Goal: Task Accomplishment & Management: Use online tool/utility

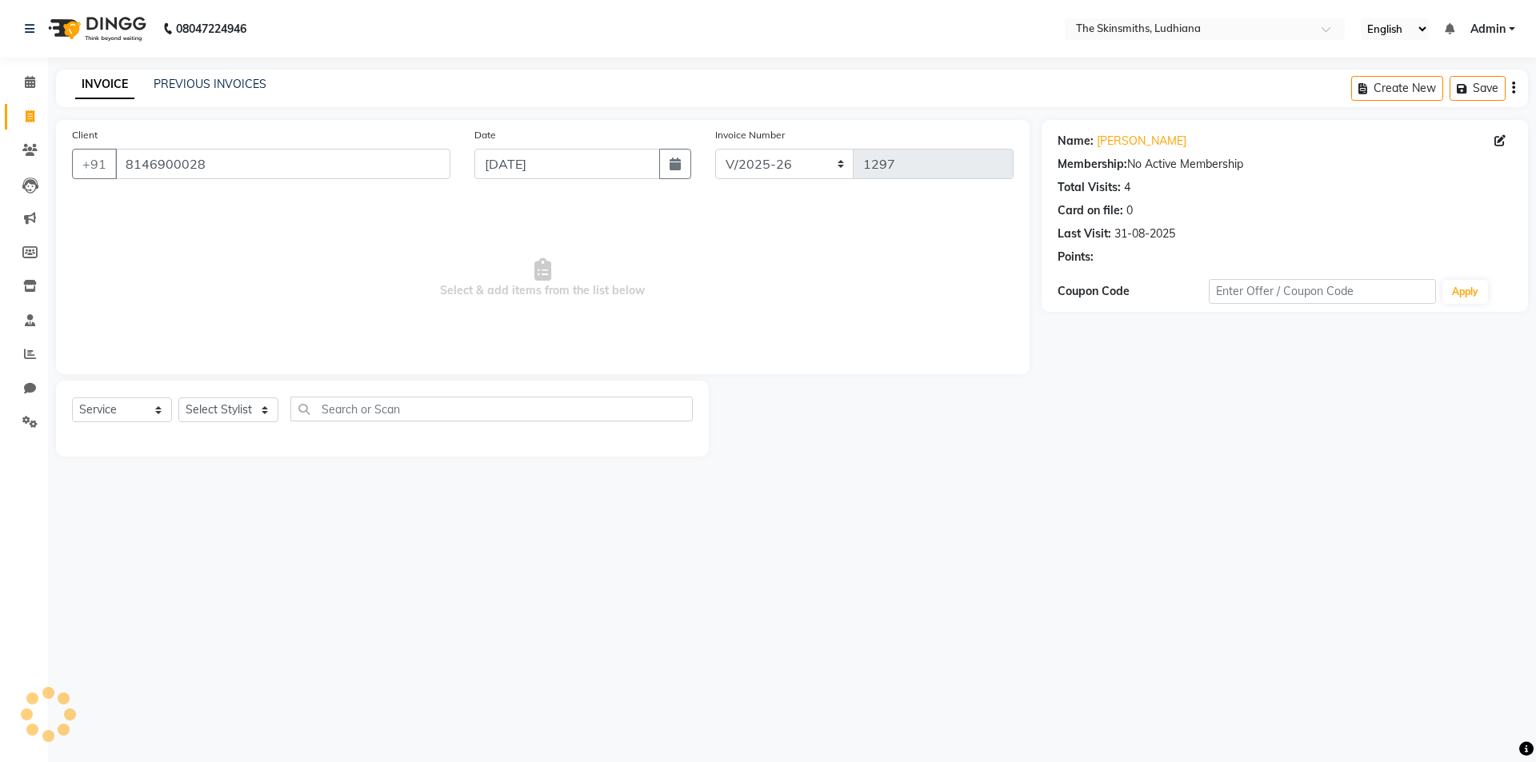
select select "8115"
select select "service"
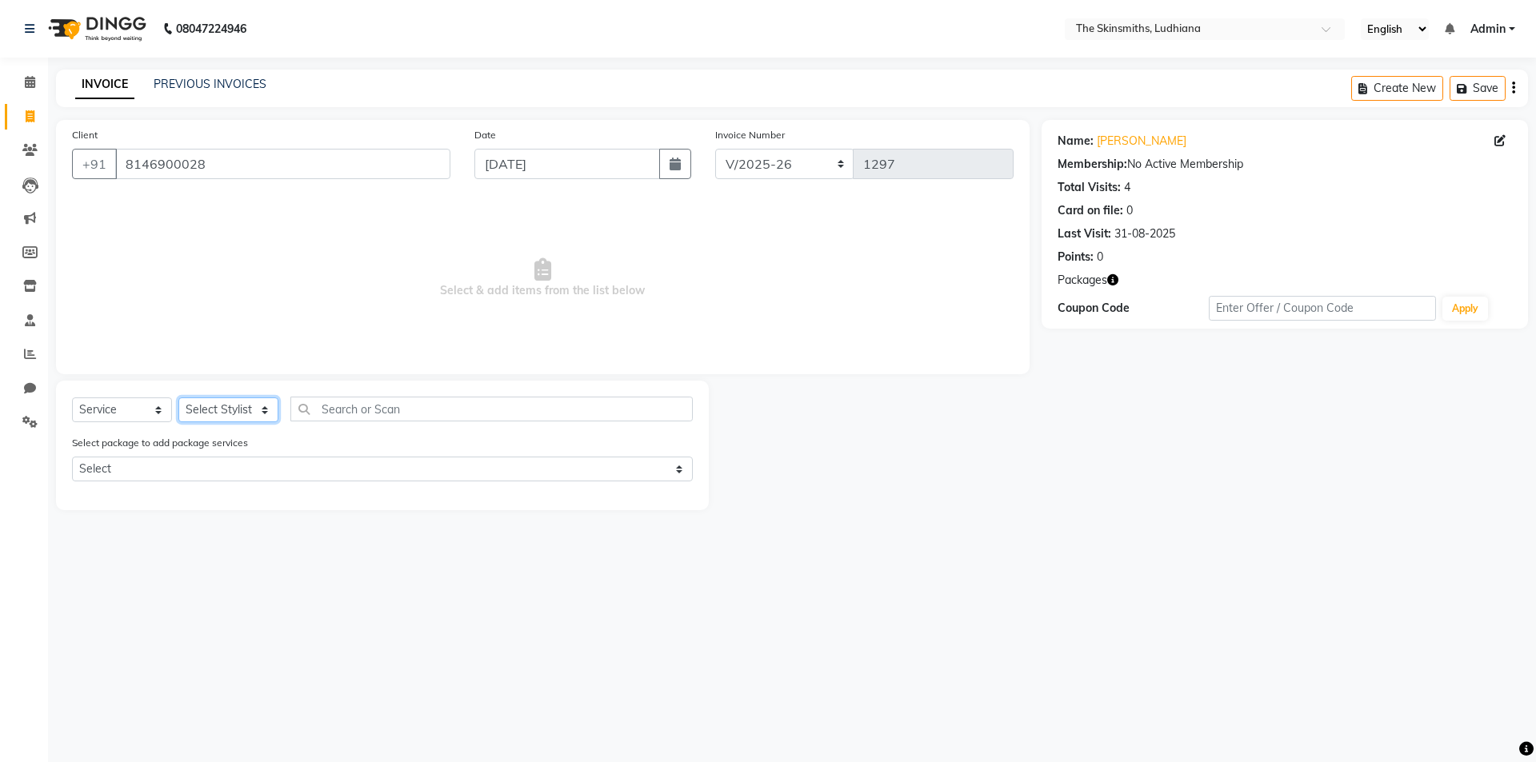
click at [231, 411] on select "Select Stylist Admin [PERSON_NAME] [PERSON_NAME] [PERSON_NAME] [PERSON_NAME] [P…" at bounding box center [228, 410] width 100 height 25
select select "76557"
click at [178, 398] on select "Select Stylist Admin [PERSON_NAME] [PERSON_NAME] [PERSON_NAME] [PERSON_NAME] [P…" at bounding box center [228, 410] width 100 height 25
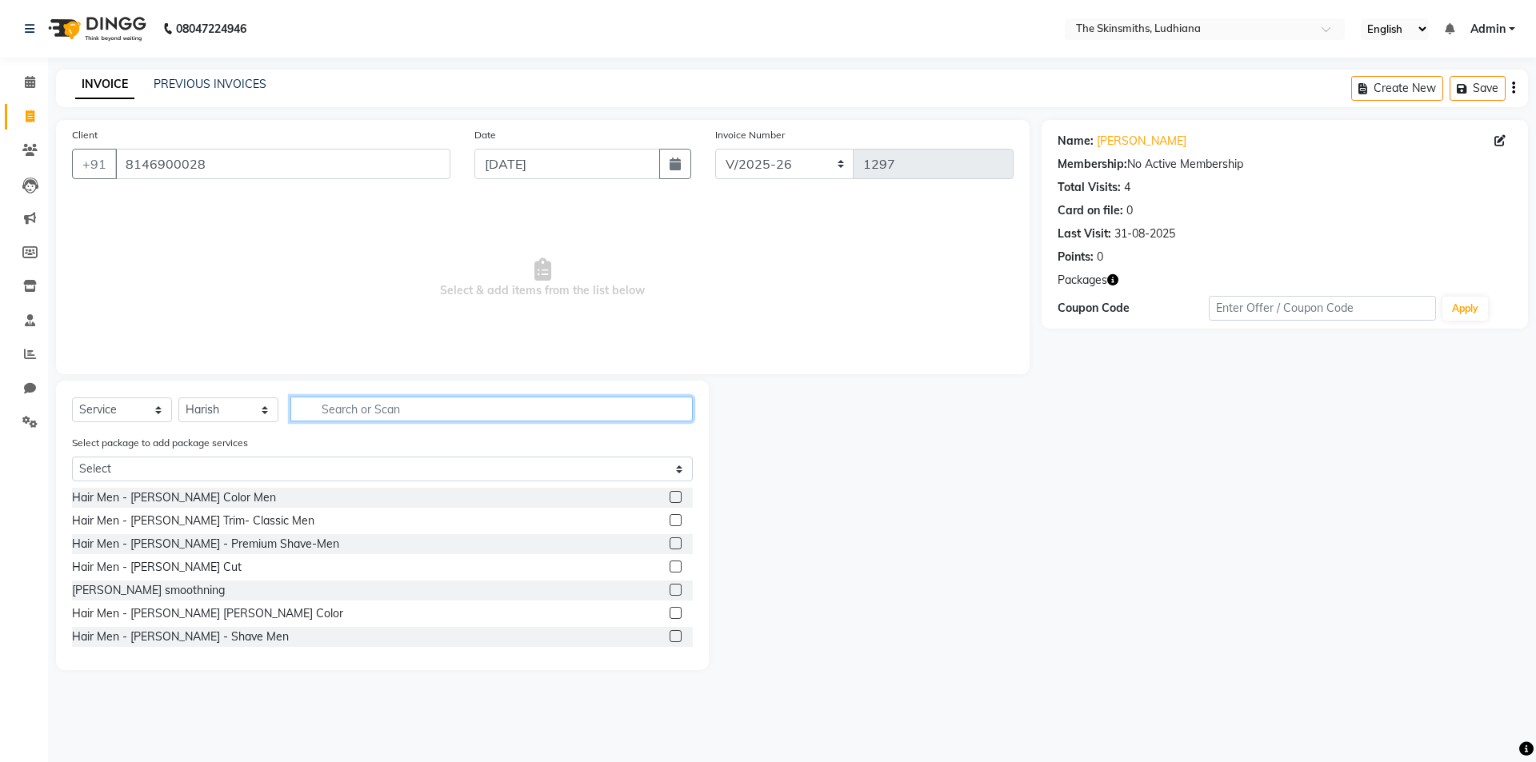
click at [390, 406] on input "text" at bounding box center [491, 409] width 402 height 25
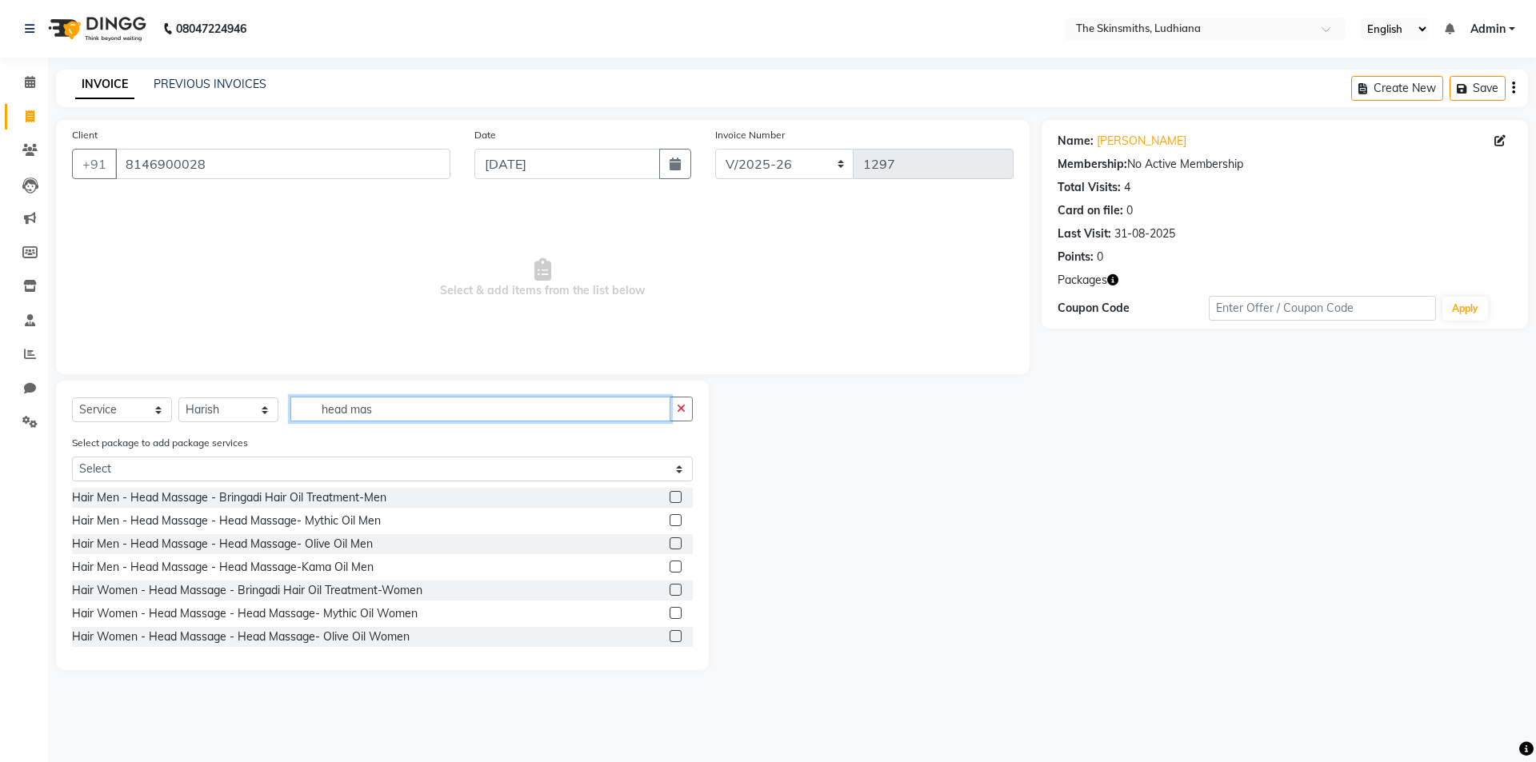
type input "head mas"
click at [670, 636] on label at bounding box center [676, 636] width 12 height 12
click at [670, 636] on input "checkbox" at bounding box center [675, 637] width 10 height 10
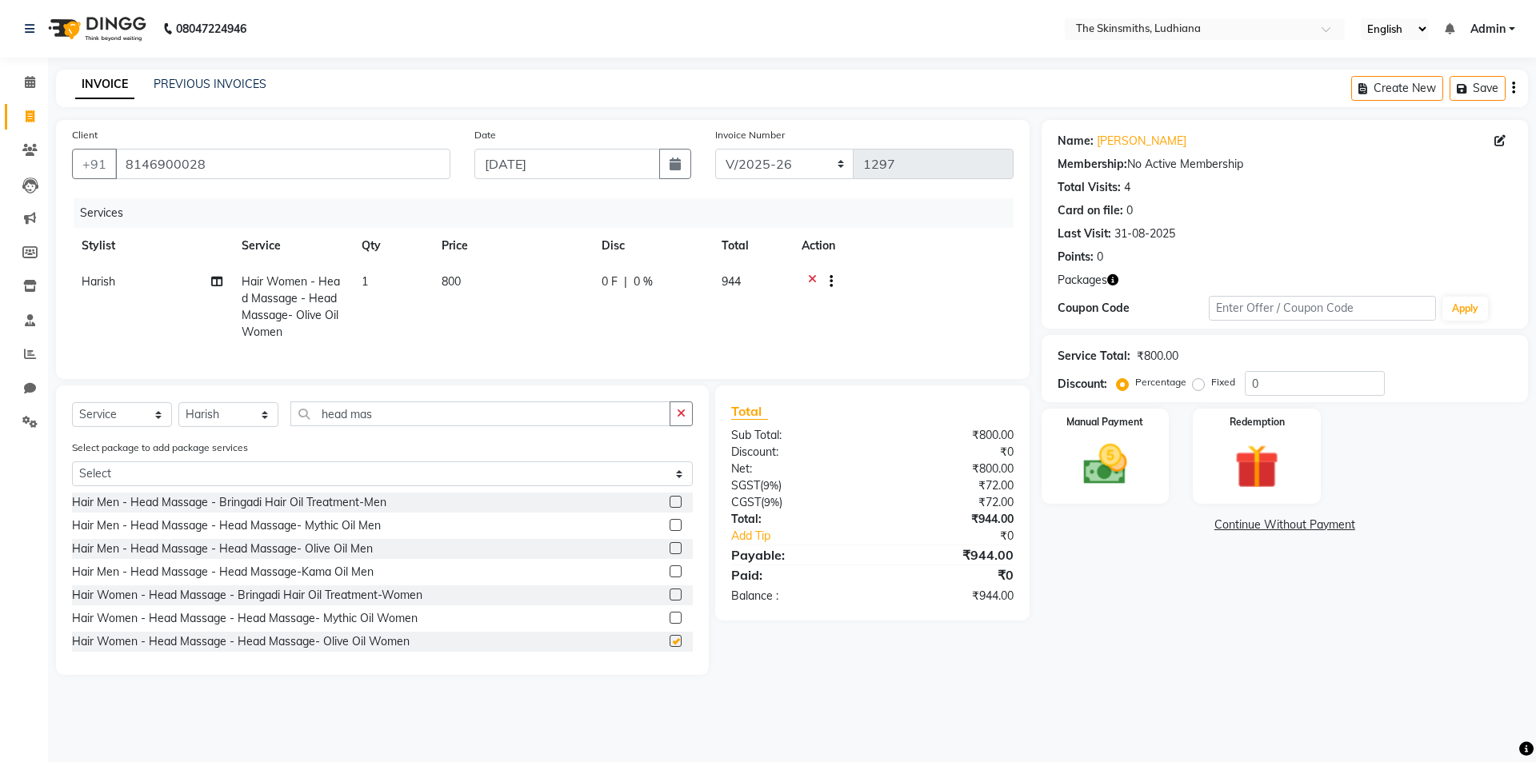
checkbox input "false"
click at [1291, 384] on input "0" at bounding box center [1315, 383] width 140 height 25
type input "15"
click at [1090, 454] on img at bounding box center [1105, 464] width 74 height 53
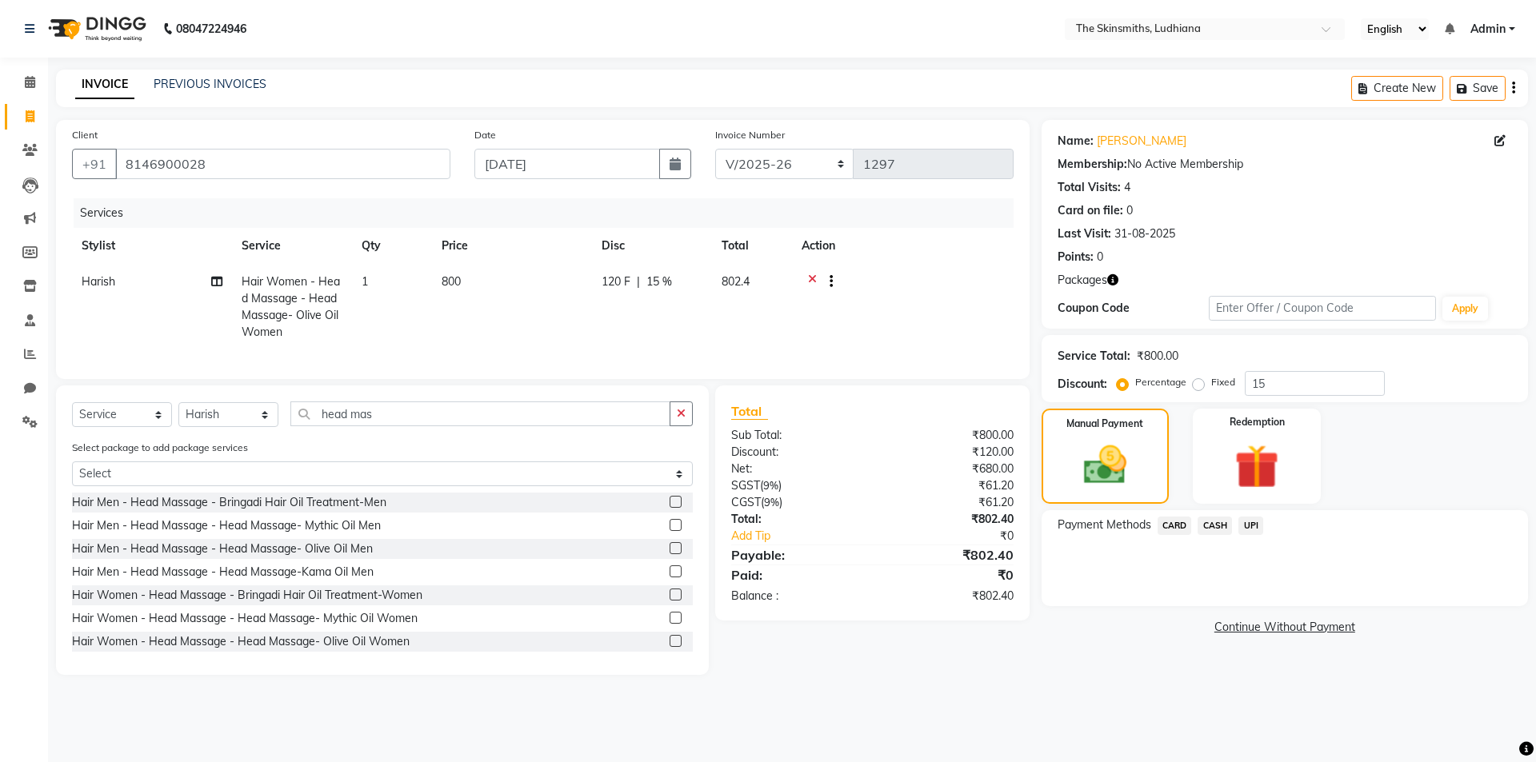
click at [1250, 526] on span "UPI" at bounding box center [1250, 526] width 25 height 18
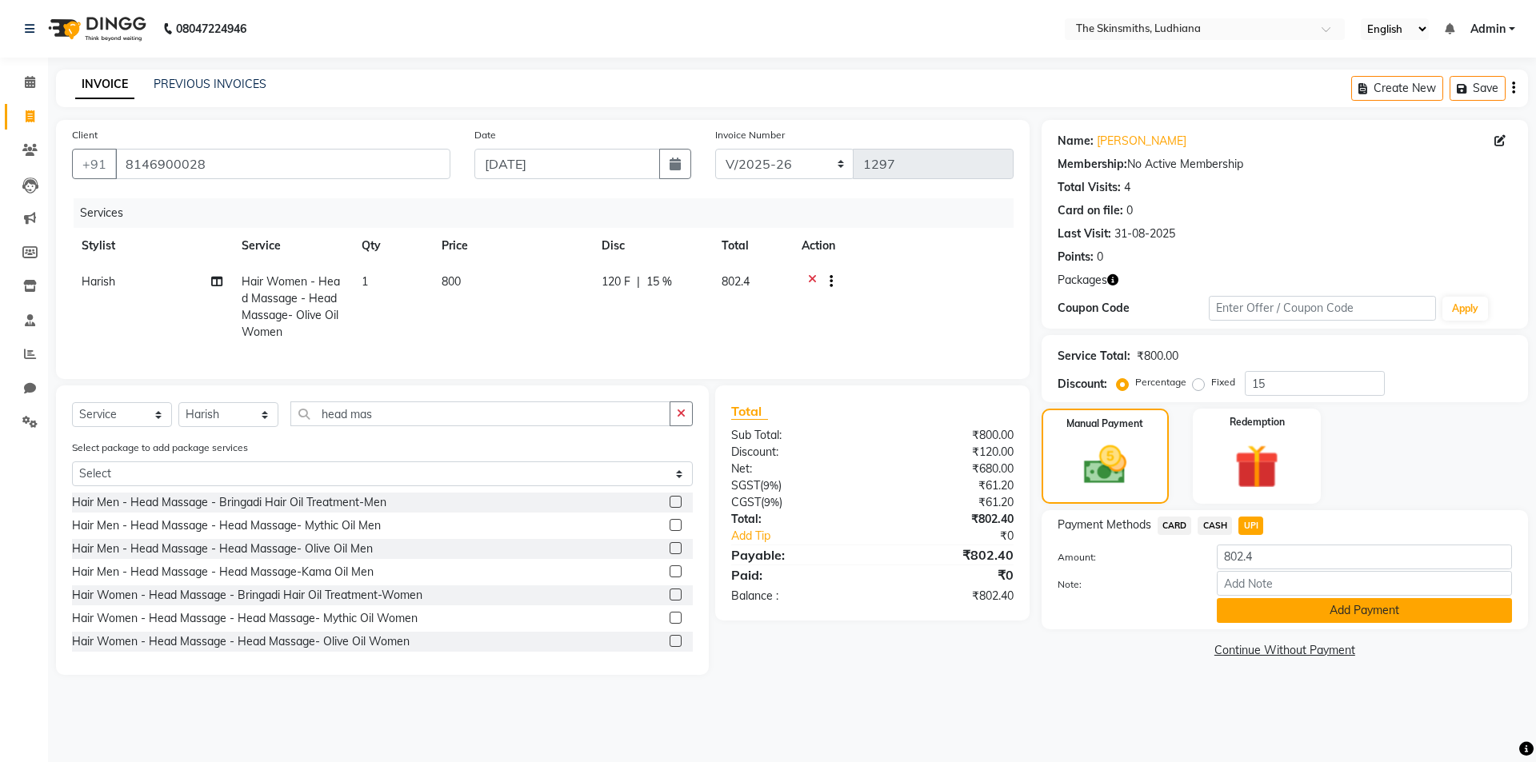
click at [1335, 620] on button "Add Payment" at bounding box center [1364, 610] width 295 height 25
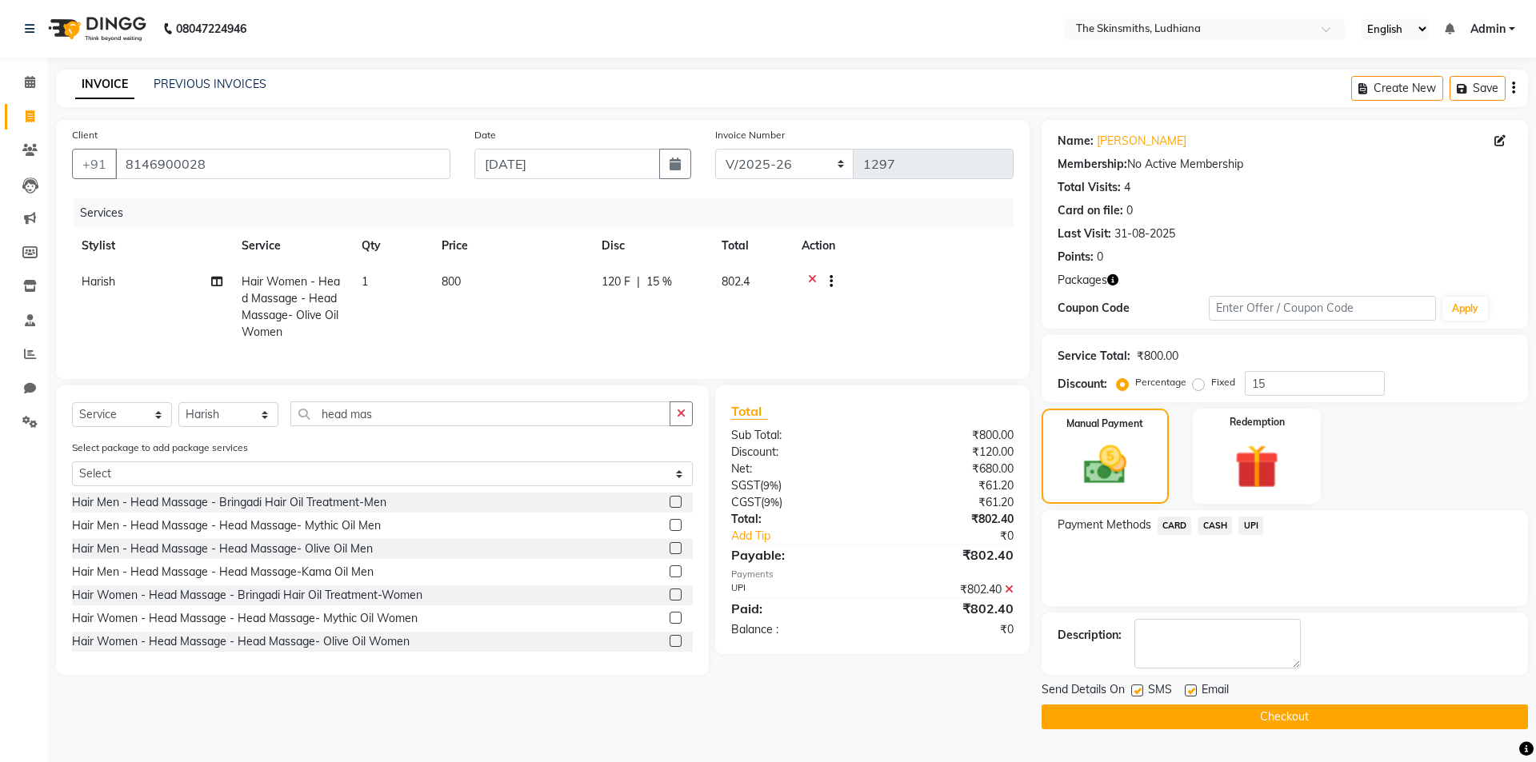
click at [1251, 530] on span "UPI" at bounding box center [1250, 526] width 25 height 18
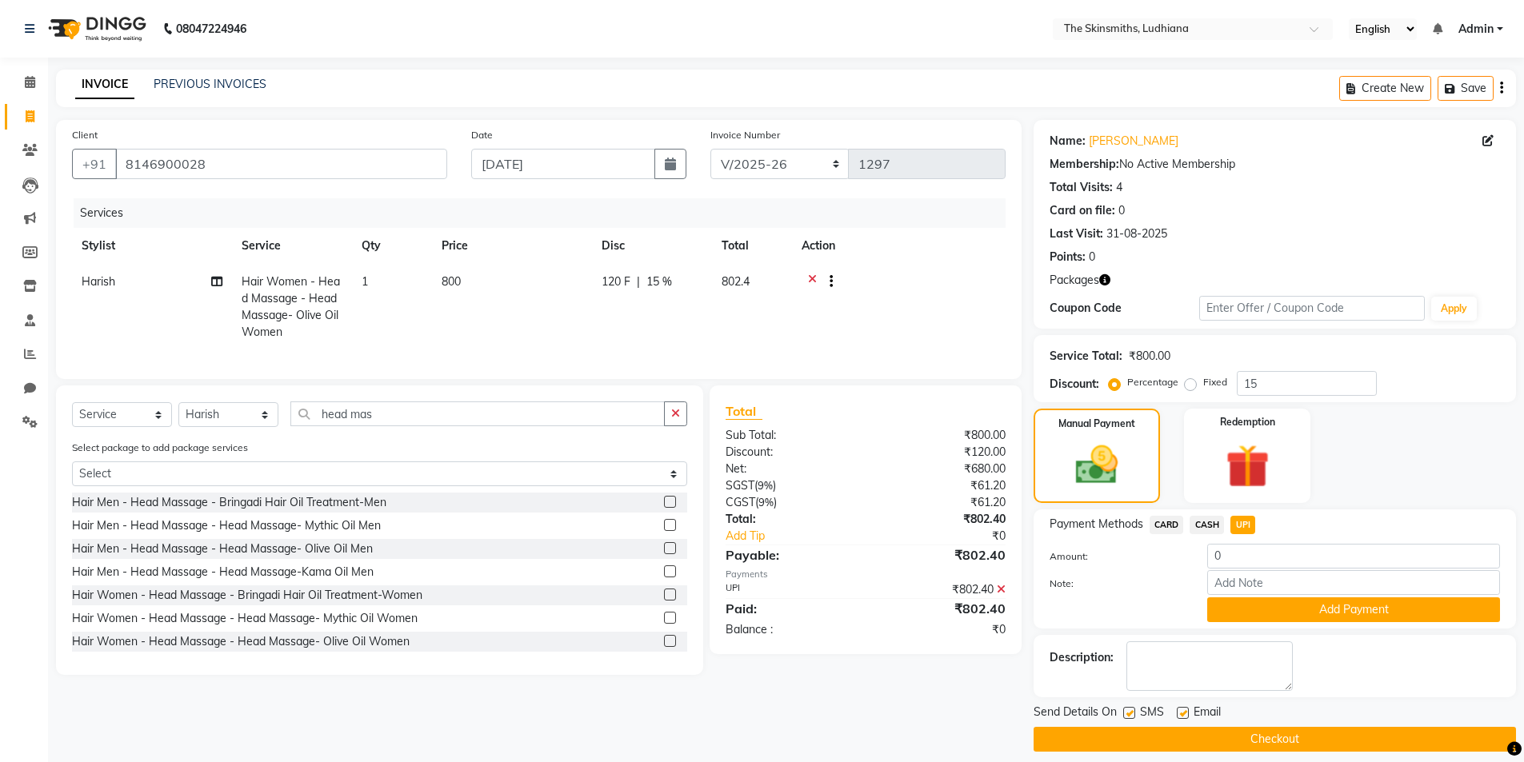
click at [1001, 595] on icon at bounding box center [1001, 589] width 9 height 11
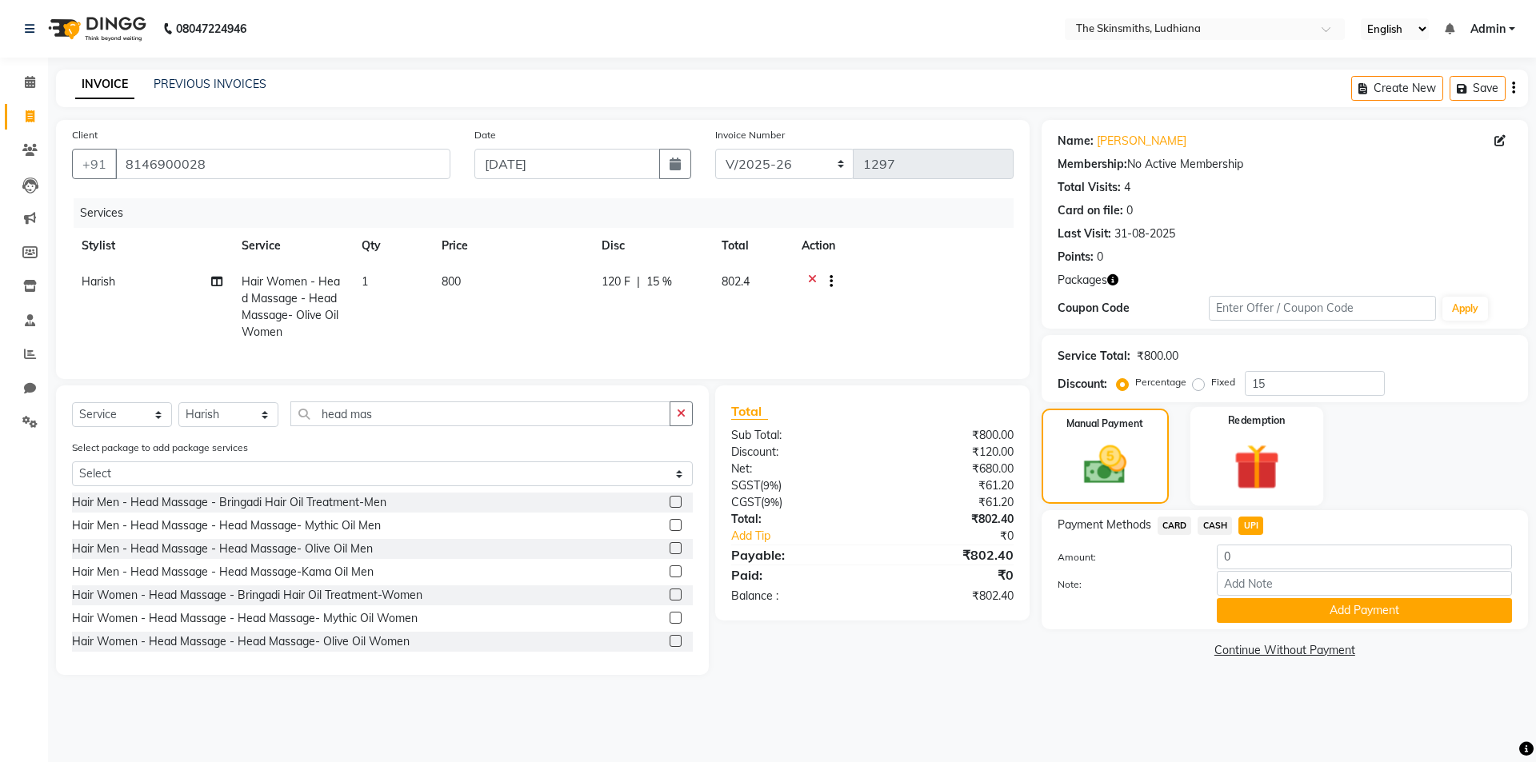
click at [1266, 461] on img at bounding box center [1256, 466] width 74 height 57
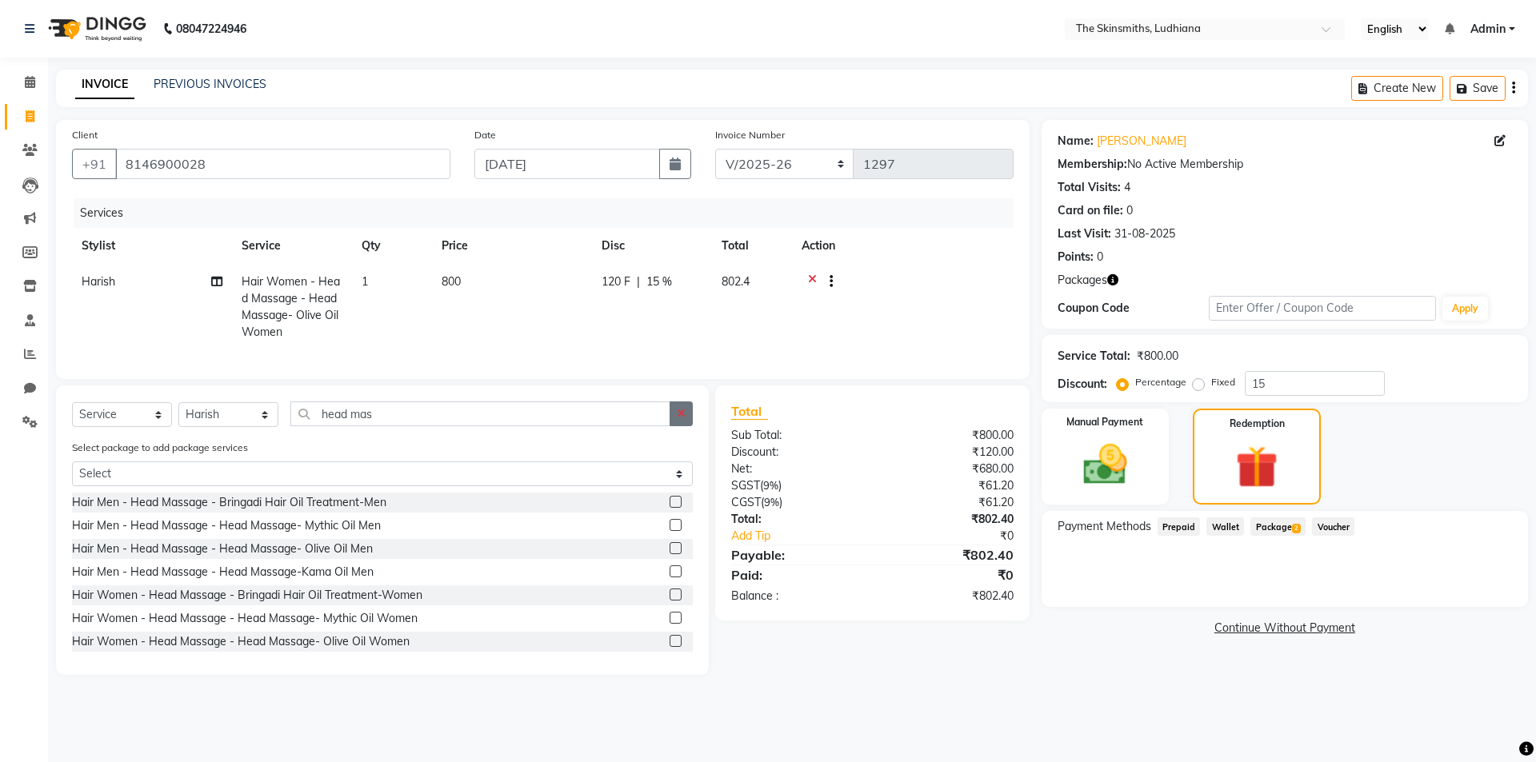
click at [680, 419] on icon "button" at bounding box center [681, 413] width 9 height 11
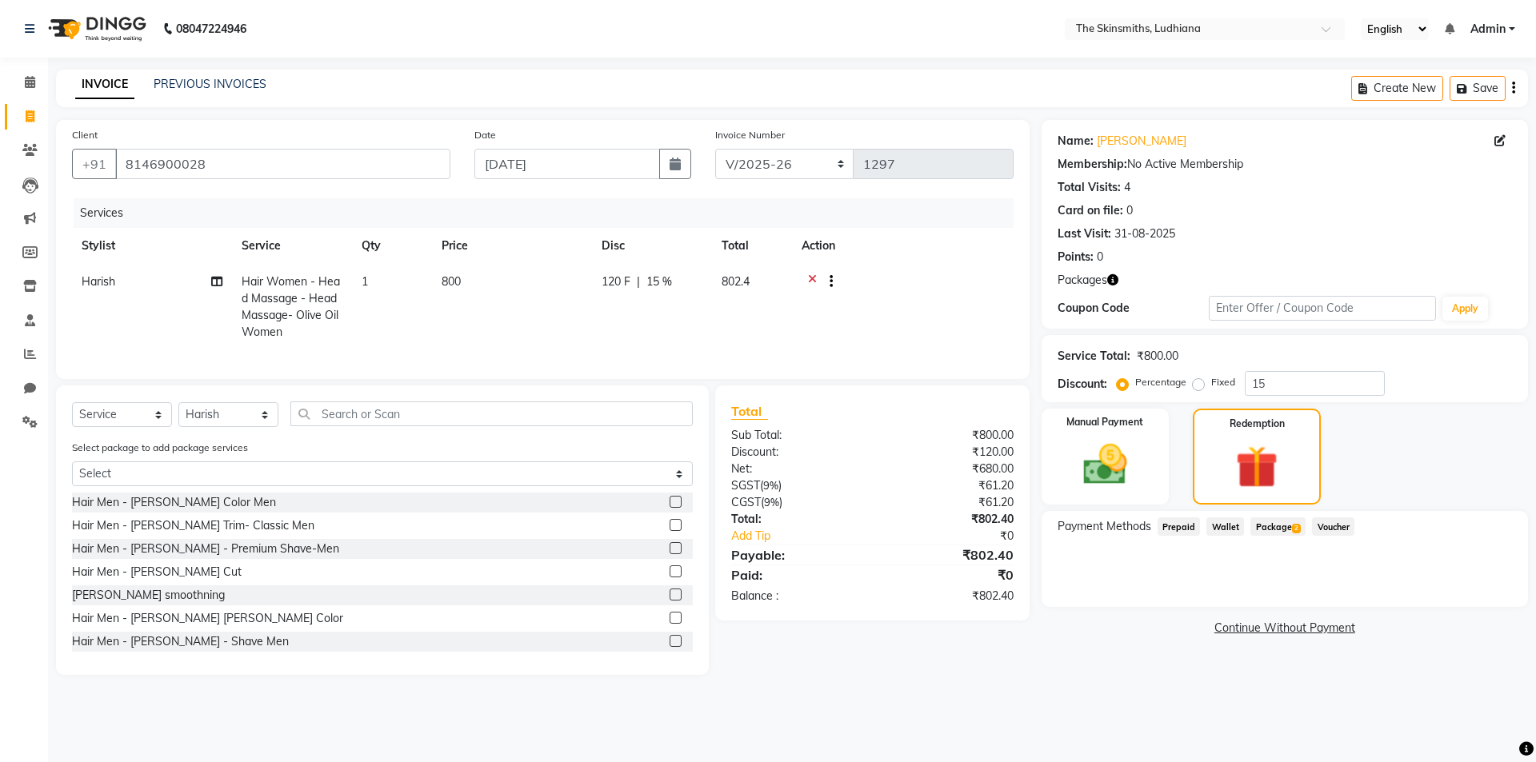
click at [812, 278] on icon at bounding box center [812, 284] width 9 height 20
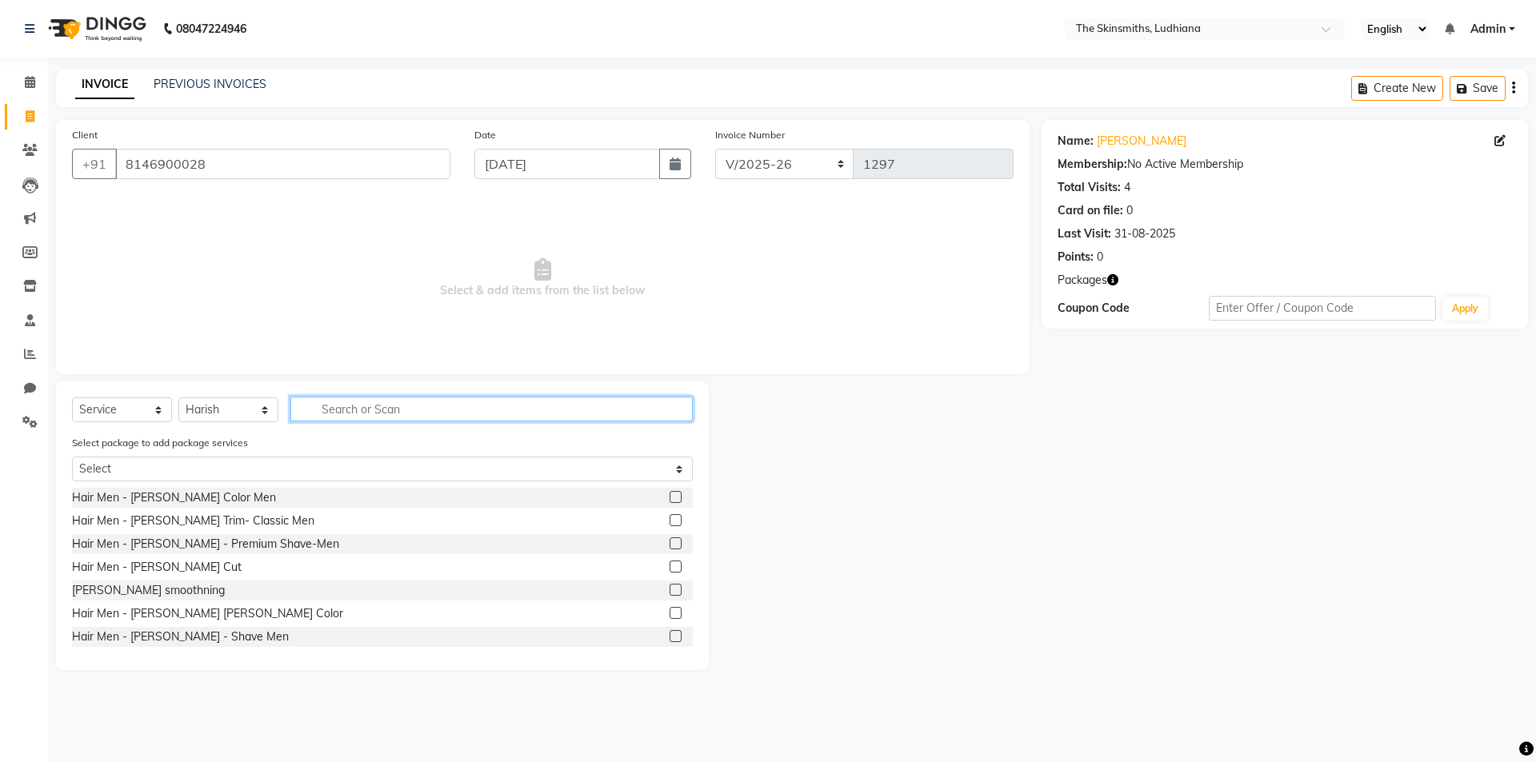
click at [450, 411] on input "text" at bounding box center [491, 409] width 402 height 25
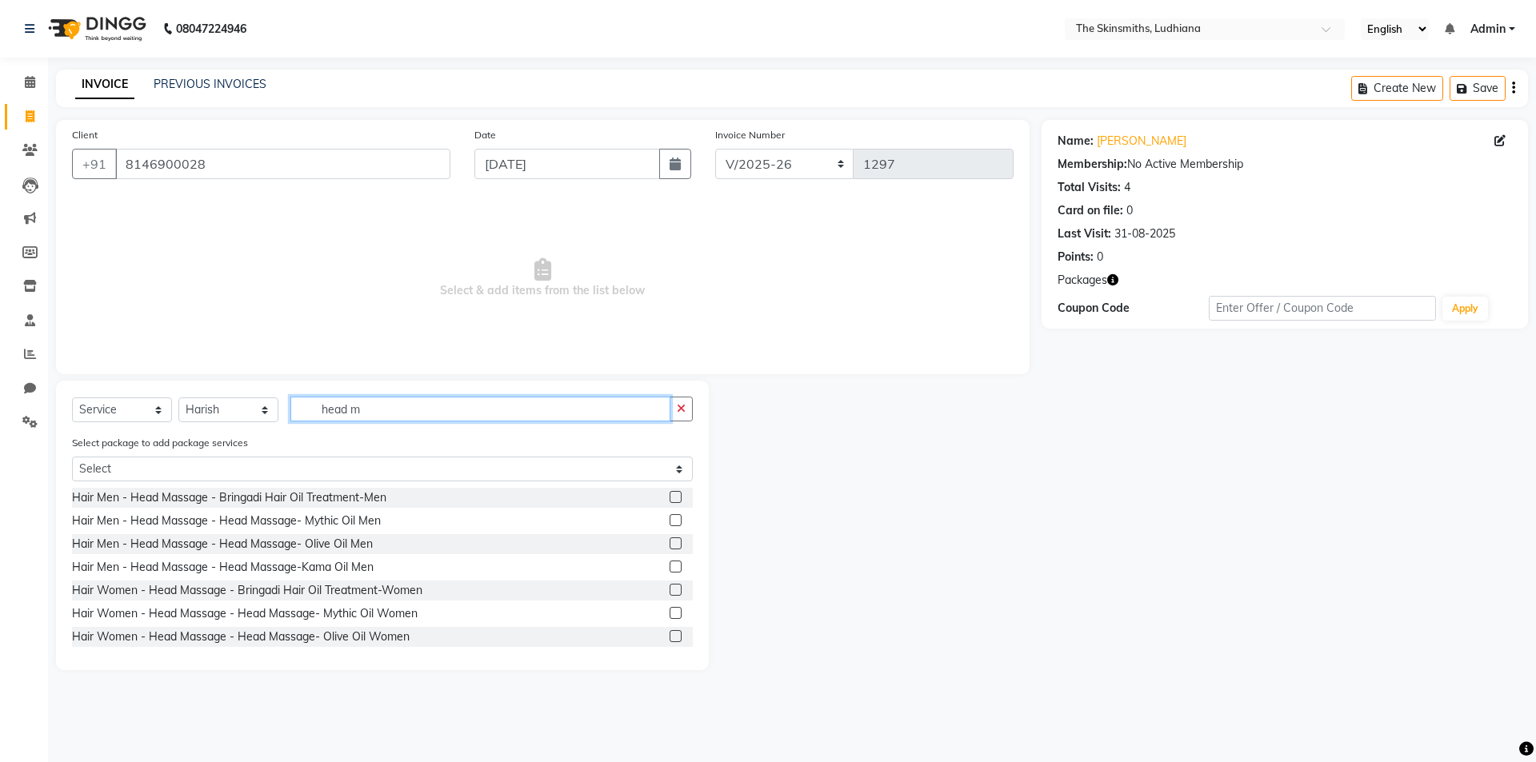
type input "head m"
click at [670, 637] on label at bounding box center [676, 636] width 12 height 12
click at [670, 637] on input "checkbox" at bounding box center [675, 637] width 10 height 10
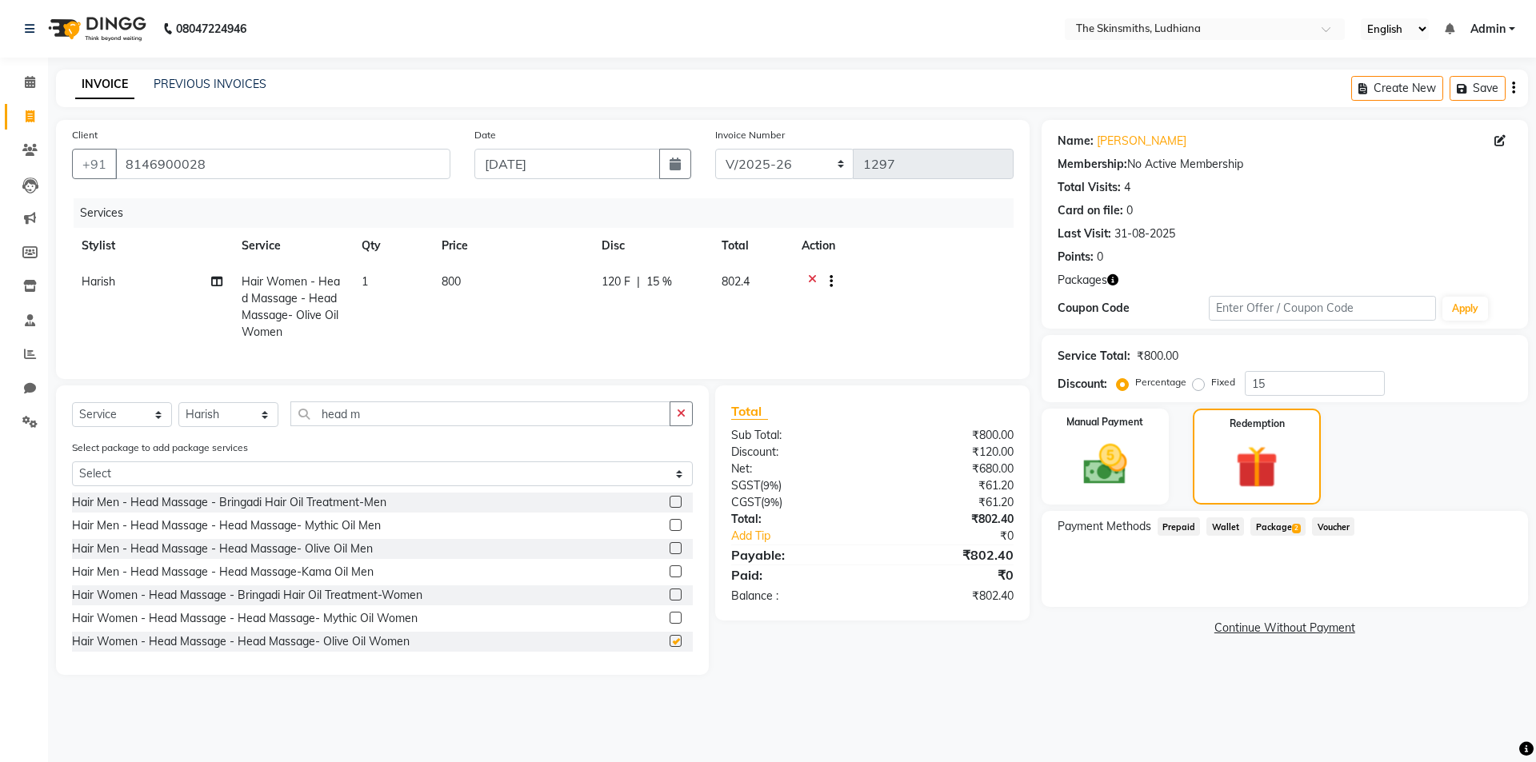
checkbox input "false"
click at [1287, 378] on input "15" at bounding box center [1315, 383] width 140 height 25
click at [1112, 448] on img at bounding box center [1105, 464] width 74 height 53
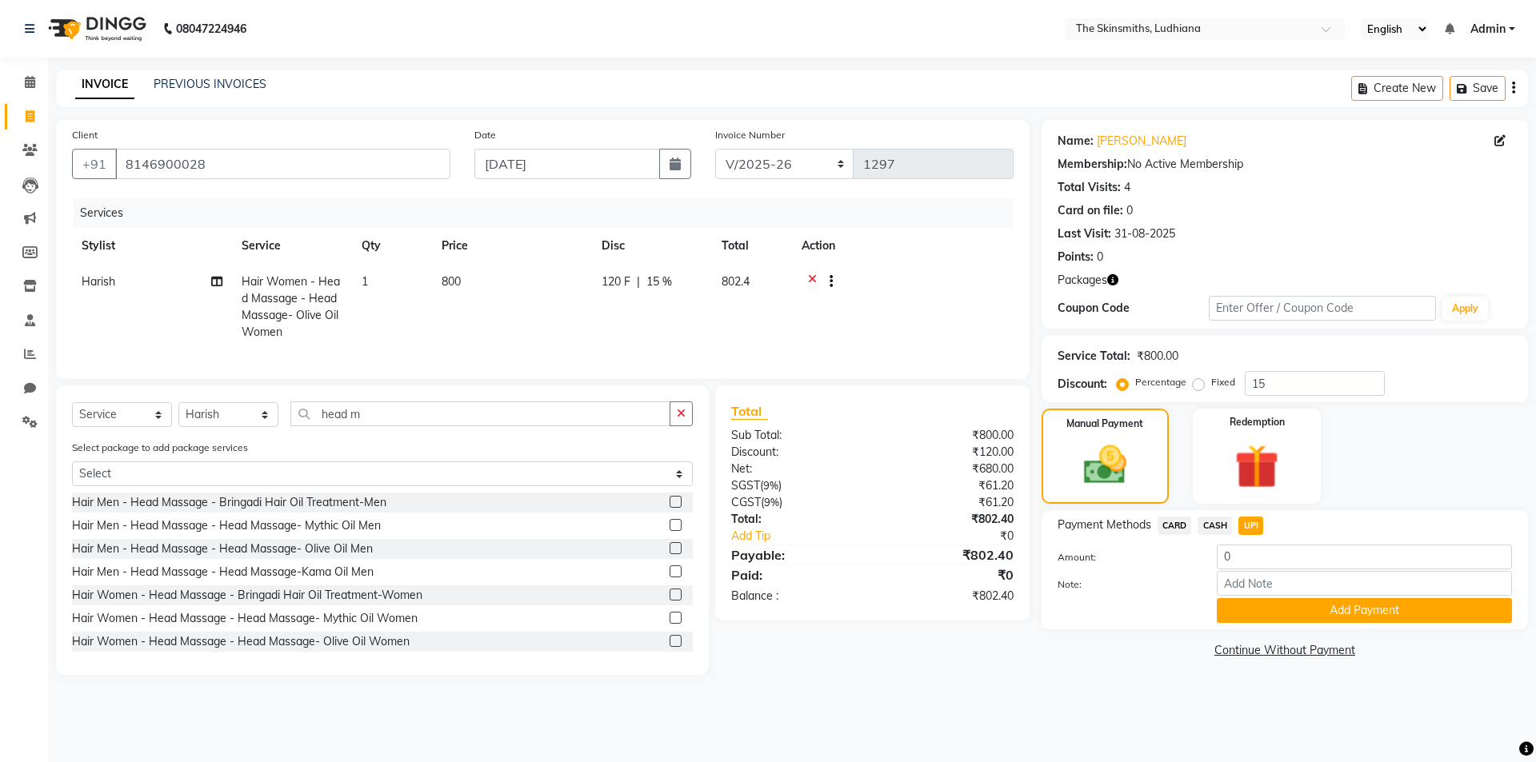
click at [1170, 520] on span "CARD" at bounding box center [1174, 526] width 34 height 18
type input "802.4"
click at [1250, 523] on span "UPI" at bounding box center [1250, 526] width 25 height 18
click at [1369, 604] on button "Add Payment" at bounding box center [1364, 610] width 295 height 25
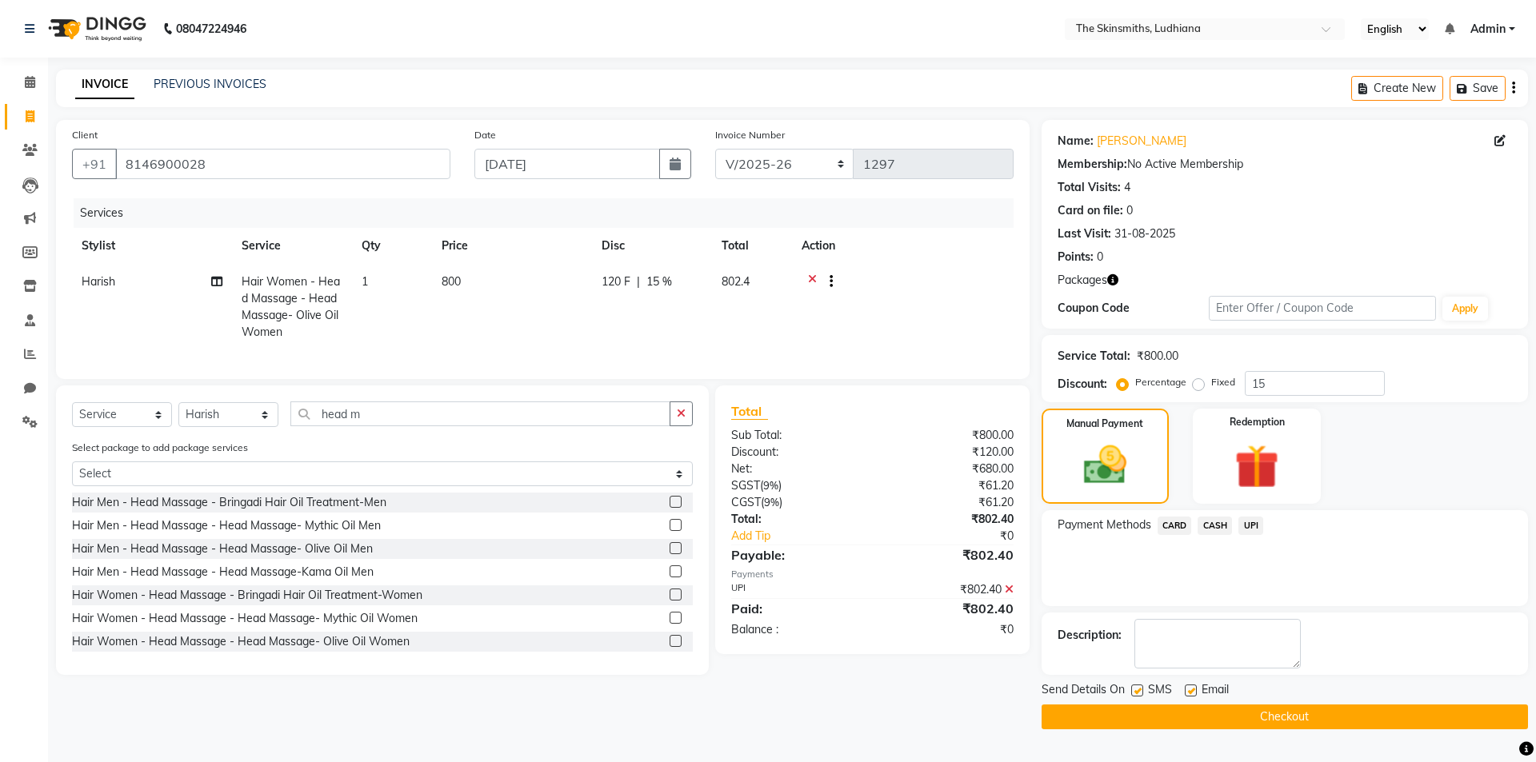
click at [1331, 706] on button "Checkout" at bounding box center [1284, 717] width 486 height 25
